Goal: Register for event/course

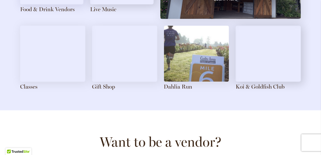
scroll to position [694, 0]
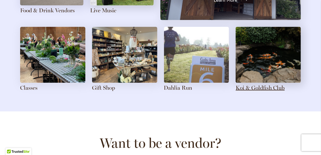
click at [261, 89] on link "Koi & Goldfish Club" at bounding box center [260, 87] width 49 height 7
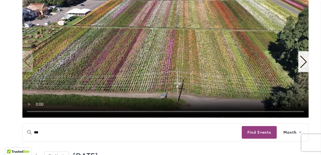
scroll to position [134, 0]
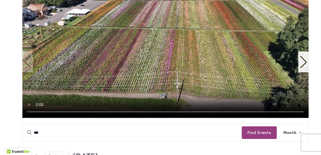
click at [305, 68] on icon "Next slide" at bounding box center [304, 62] width 8 height 12
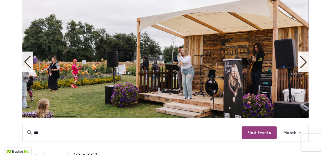
click at [305, 68] on icon "Next slide" at bounding box center [304, 62] width 8 height 12
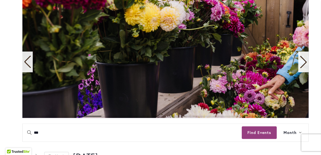
click at [305, 68] on icon "Next slide" at bounding box center [304, 62] width 8 height 12
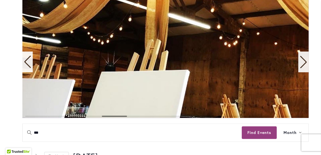
click at [305, 68] on icon "Next slide" at bounding box center [304, 62] width 8 height 12
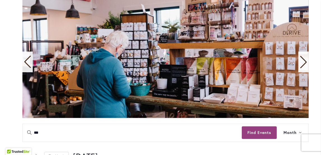
click at [305, 68] on icon "Next slide" at bounding box center [304, 62] width 8 height 12
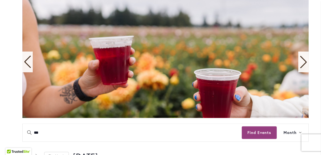
click at [305, 68] on icon "Next slide" at bounding box center [304, 62] width 8 height 12
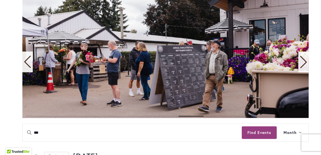
click at [305, 68] on icon "Next slide" at bounding box center [304, 62] width 8 height 12
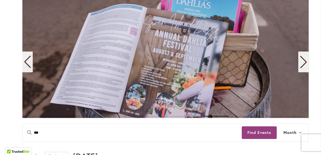
click at [305, 68] on icon "Next slide" at bounding box center [304, 62] width 8 height 12
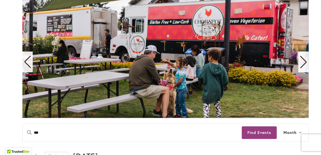
click at [305, 68] on icon "Next slide" at bounding box center [304, 62] width 8 height 12
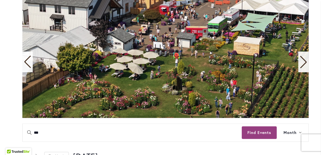
click at [305, 68] on icon "Next slide" at bounding box center [304, 62] width 8 height 12
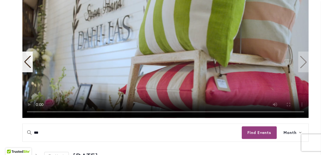
click at [305, 70] on video "11 / 11" at bounding box center [165, 57] width 286 height 120
click at [304, 73] on video "11 / 11" at bounding box center [165, 57] width 286 height 120
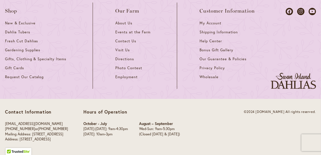
scroll to position [717, 0]
click at [127, 34] on span "Events at the Farm" at bounding box center [132, 32] width 35 height 5
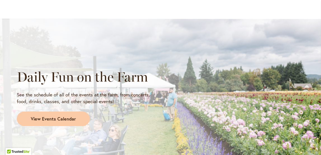
scroll to position [493, 0]
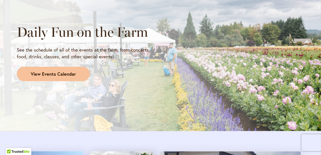
click at [43, 74] on span "View Events Calendar" at bounding box center [53, 74] width 45 height 6
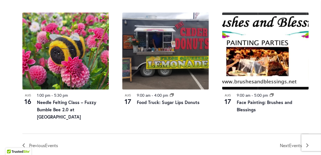
scroll to position [717, 0]
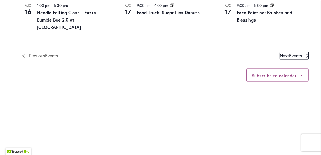
click at [283, 59] on span "Next Events" at bounding box center [291, 55] width 22 height 7
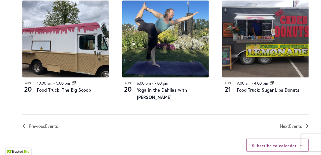
scroll to position [723, 0]
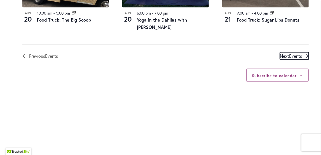
click at [285, 55] on span "Next Events" at bounding box center [291, 55] width 22 height 7
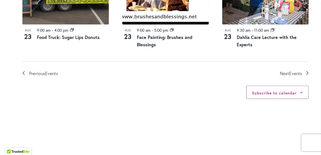
scroll to position [723, 0]
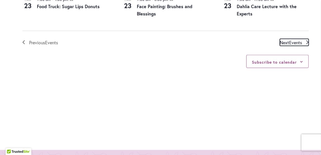
click at [293, 45] on span "Events" at bounding box center [295, 42] width 13 height 6
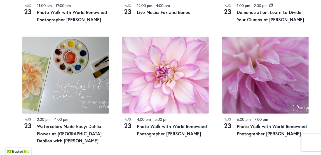
scroll to position [633, 0]
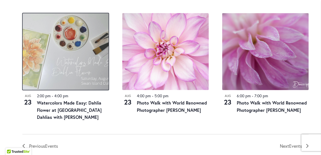
click at [82, 67] on img at bounding box center [65, 51] width 87 height 77
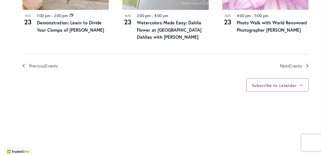
scroll to position [717, 0]
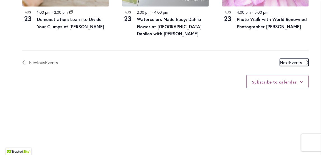
click at [286, 66] on span "Next Events" at bounding box center [291, 62] width 22 height 7
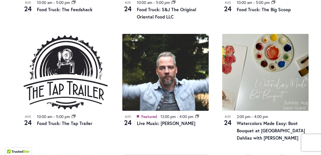
scroll to position [566, 0]
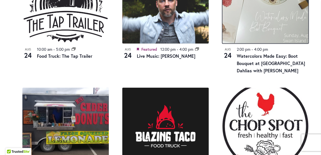
click at [264, 29] on img at bounding box center [265, 5] width 87 height 77
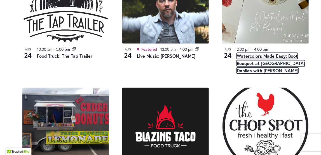
click at [263, 69] on link "Watercolors Made Easy: Boot Bouquet at Swan Island Dahlias with Elizabeth" at bounding box center [271, 63] width 68 height 21
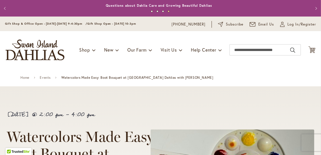
click at [5, 9] on button "Previous" at bounding box center [5, 8] width 11 height 11
click at [5, 10] on button "Previous" at bounding box center [5, 8] width 11 height 11
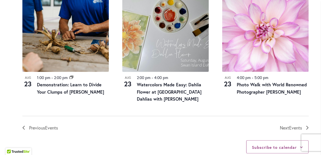
scroll to position [672, 0]
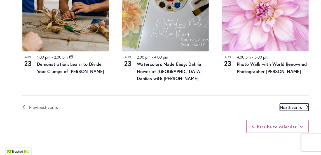
click at [290, 110] on span "Events" at bounding box center [295, 107] width 13 height 6
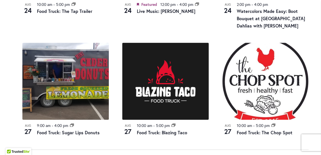
scroll to position [723, 0]
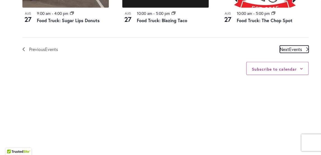
click at [290, 52] on span "Events" at bounding box center [295, 49] width 13 height 6
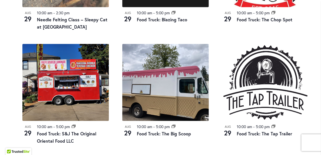
scroll to position [566, 0]
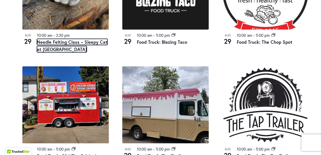
click at [52, 52] on link "Needle Felting Class – Sleepy Cat at Swan Island Dahlias" at bounding box center [72, 45] width 71 height 13
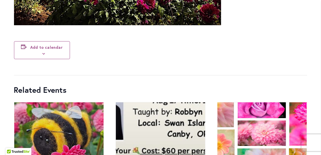
scroll to position [2576, 0]
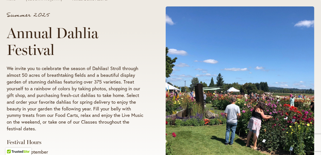
scroll to position [22, 0]
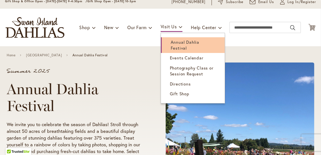
click at [176, 46] on span "Annual Dahlia Festival" at bounding box center [185, 44] width 29 height 11
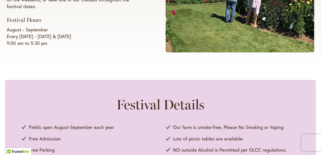
scroll to position [202, 0]
